Goal: Navigation & Orientation: Understand site structure

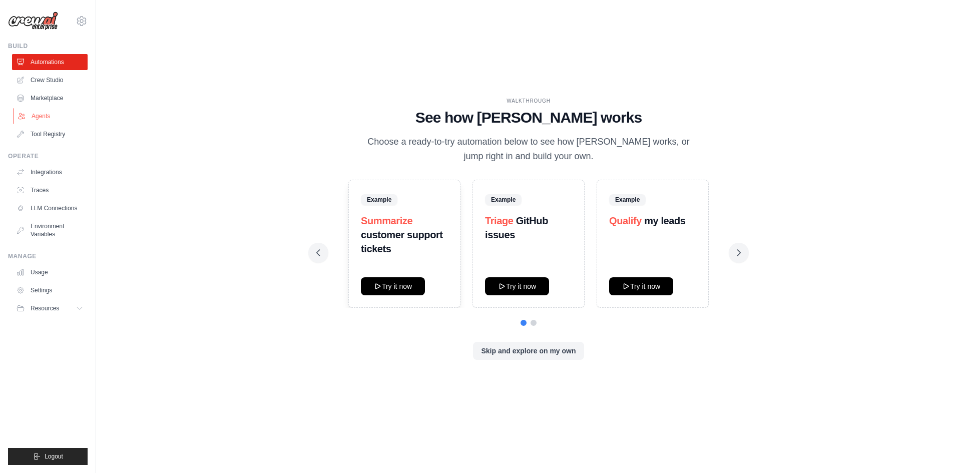
click at [57, 114] on link "Agents" at bounding box center [51, 116] width 76 height 16
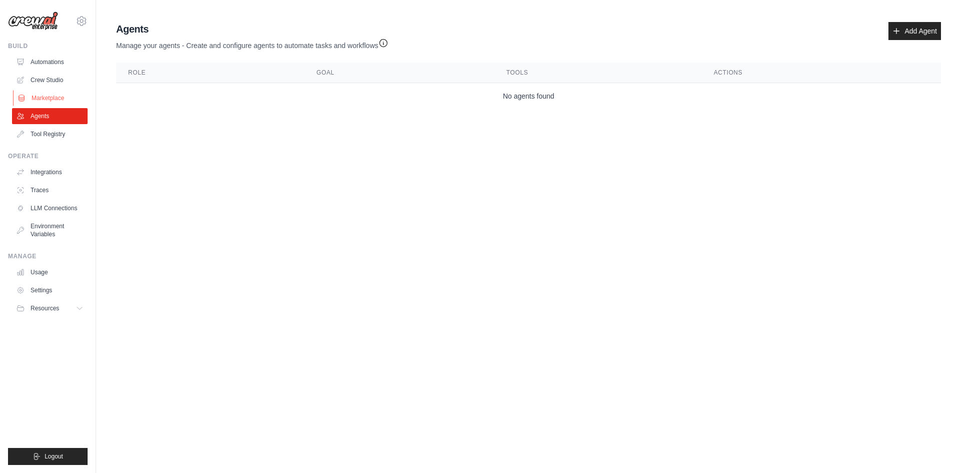
click at [38, 100] on link "Marketplace" at bounding box center [51, 98] width 76 height 16
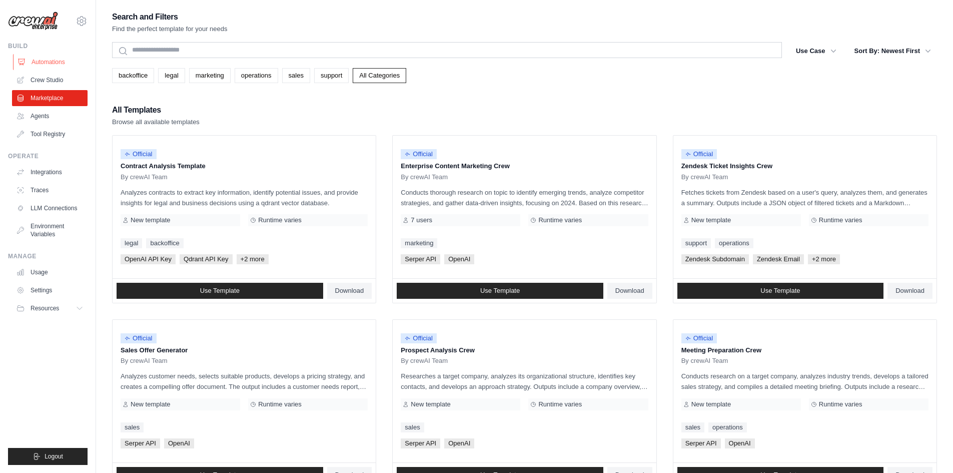
click at [74, 65] on link "Automations" at bounding box center [51, 62] width 76 height 16
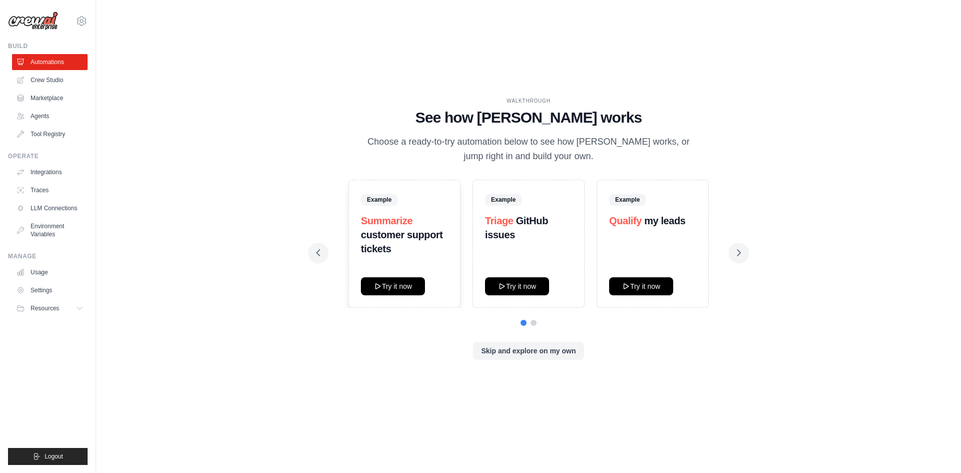
click at [18, 44] on div "Build" at bounding box center [48, 46] width 80 height 8
click at [504, 226] on span "Triage" at bounding box center [499, 220] width 29 height 11
click at [504, 224] on span "Triage" at bounding box center [499, 220] width 29 height 11
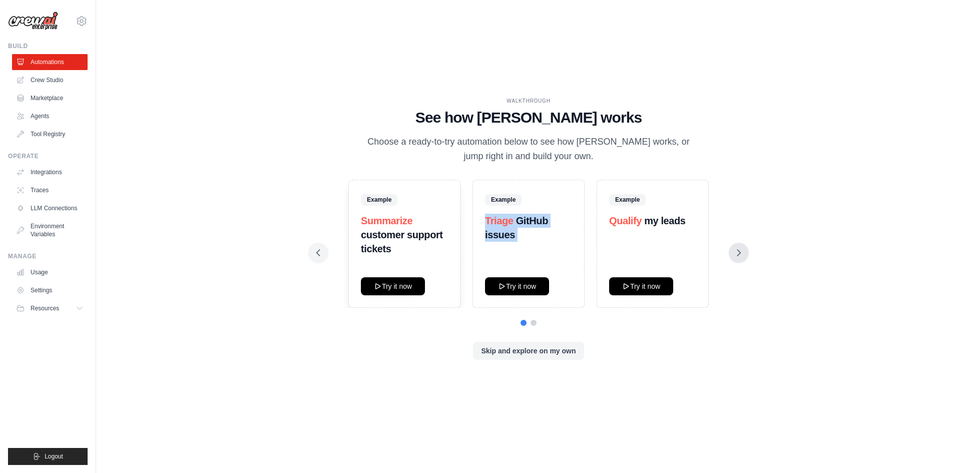
click at [736, 248] on icon at bounding box center [738, 253] width 10 height 10
click at [744, 252] on button at bounding box center [738, 253] width 20 height 20
click at [743, 260] on button at bounding box center [738, 253] width 20 height 20
click at [738, 254] on icon at bounding box center [738, 253] width 10 height 10
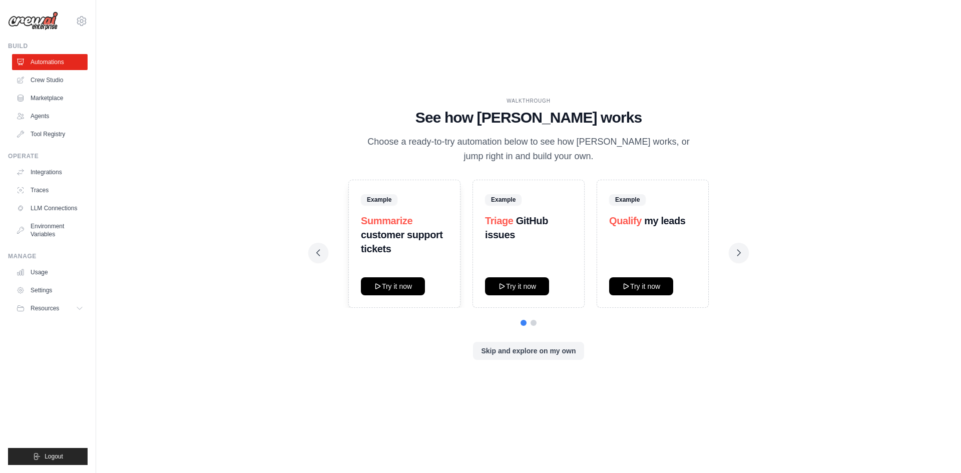
click at [530, 326] on div at bounding box center [528, 323] width 424 height 6
click at [532, 326] on div at bounding box center [528, 323] width 424 height 6
click at [533, 321] on button at bounding box center [533, 322] width 6 height 6
click at [535, 321] on button at bounding box center [533, 322] width 6 height 6
click at [48, 27] on img at bounding box center [33, 21] width 50 height 19
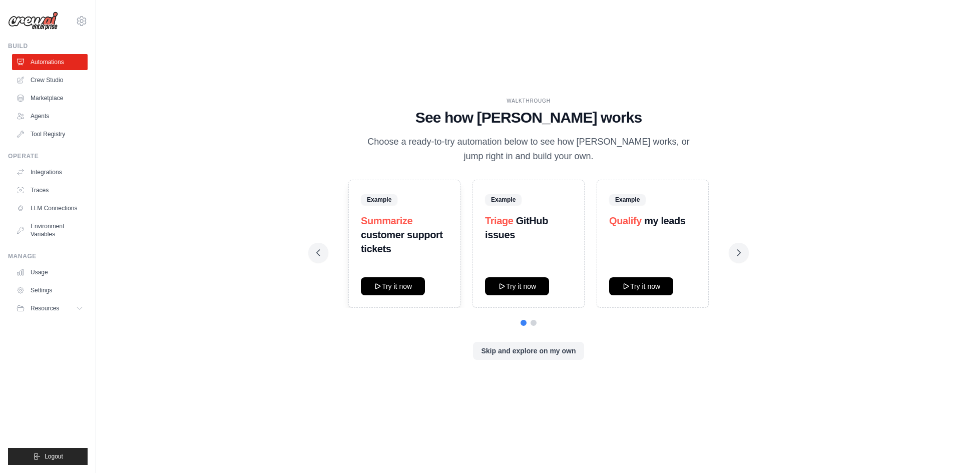
click at [49, 21] on img at bounding box center [33, 21] width 50 height 19
click at [61, 191] on link "Traces" at bounding box center [51, 190] width 76 height 16
click at [46, 165] on link "Integrations" at bounding box center [51, 172] width 76 height 16
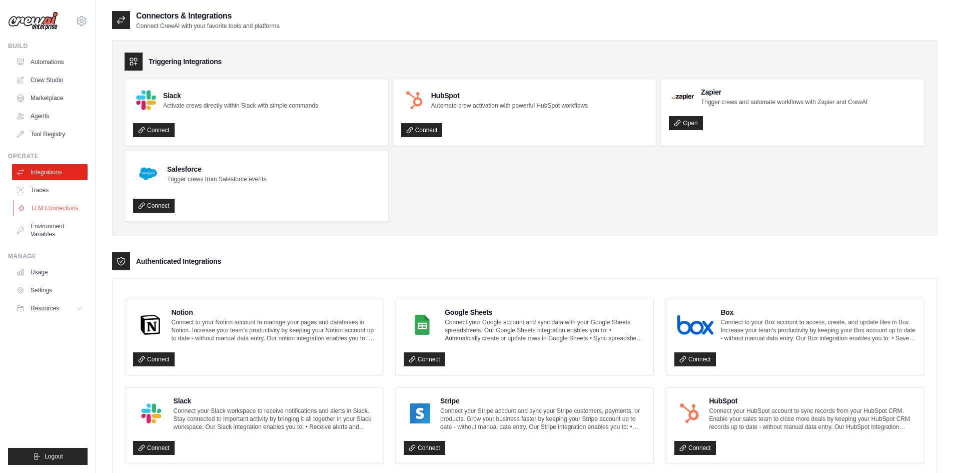
click at [61, 204] on link "LLM Connections" at bounding box center [51, 208] width 76 height 16
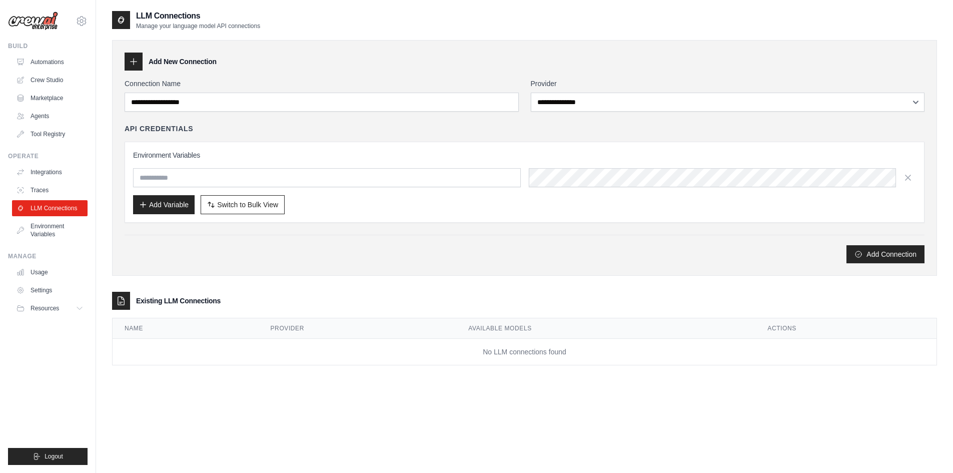
click at [62, 232] on link "Environment Variables" at bounding box center [50, 230] width 76 height 24
click at [25, 27] on img at bounding box center [33, 21] width 50 height 19
click at [49, 23] on img at bounding box center [33, 21] width 50 height 19
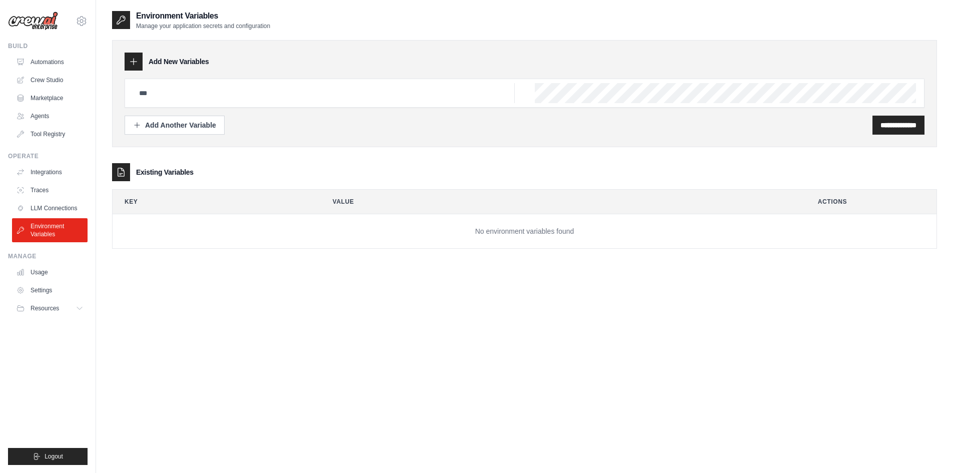
click at [113, 20] on div at bounding box center [121, 20] width 18 height 18
click at [30, 22] on img at bounding box center [33, 21] width 50 height 19
click at [73, 20] on div "[EMAIL_ADDRESS][DOMAIN_NAME] Settings" at bounding box center [48, 16] width 80 height 32
